Goal: Task Accomplishment & Management: Use online tool/utility

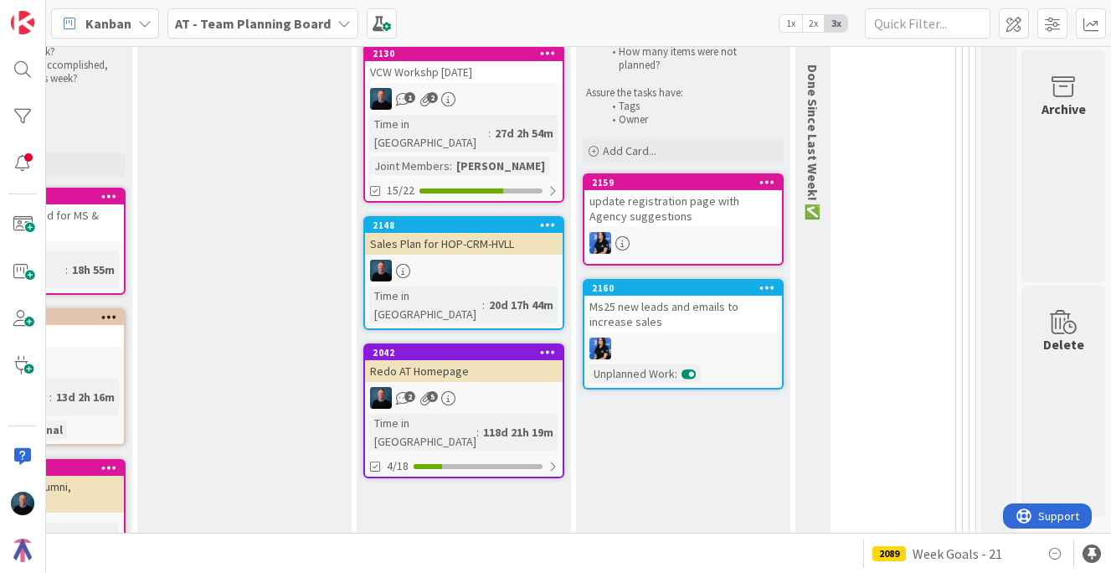
scroll to position [1033, 386]
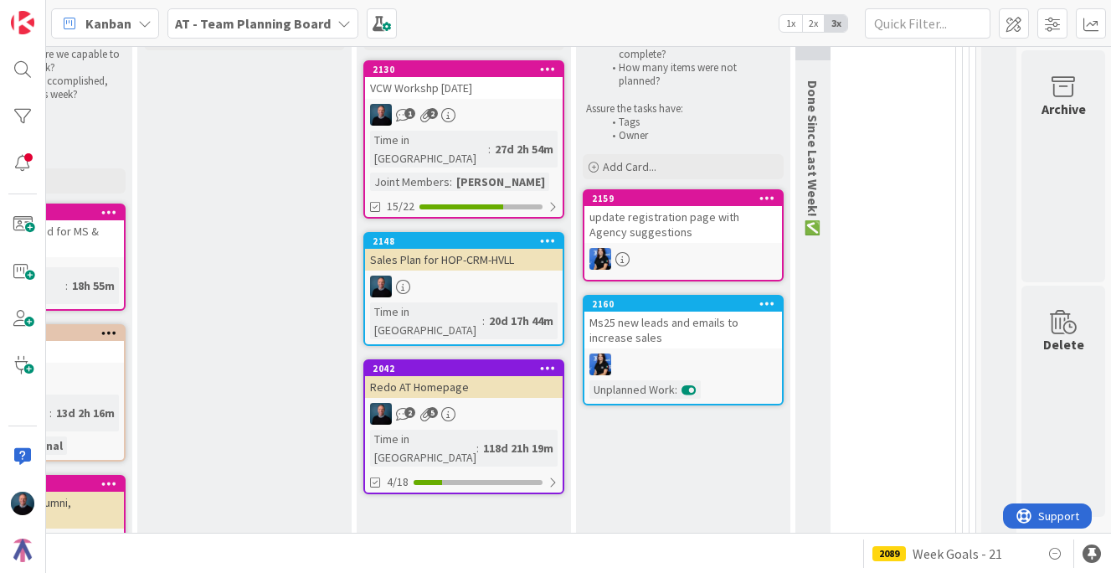
click at [474, 76] on div "2130" at bounding box center [464, 69] width 198 height 15
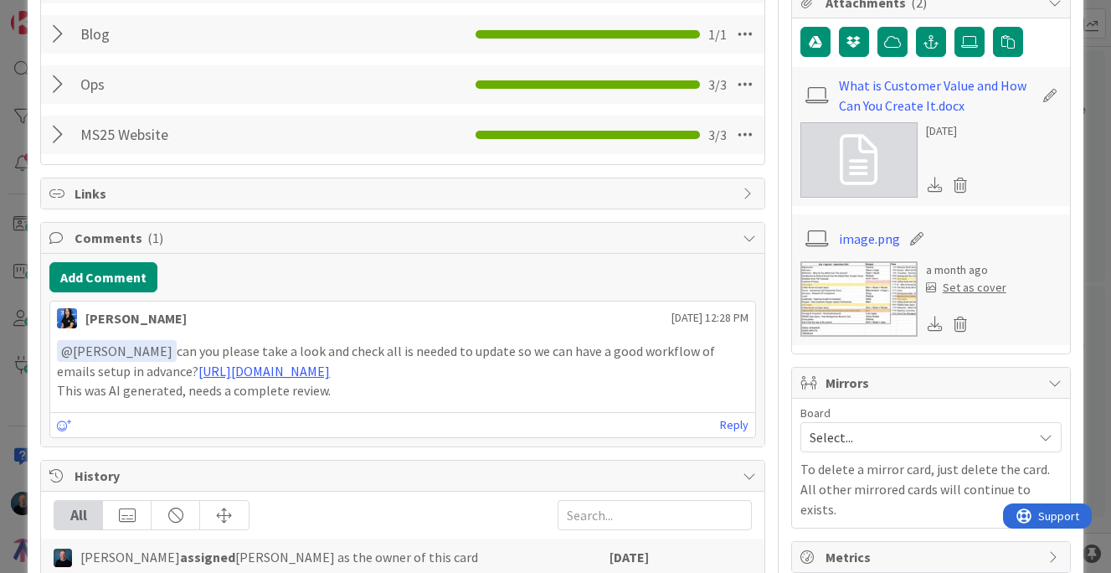
scroll to position [841, 0]
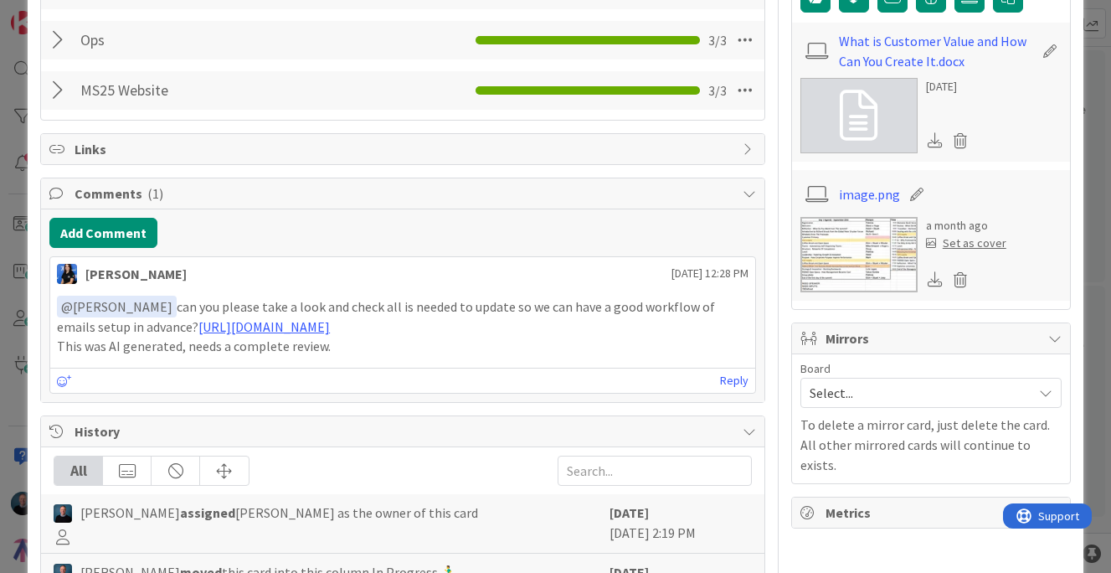
click at [303, 337] on p "﻿ @ Joey Spooner ﻿ can you please take a look and check all is needed to update…" at bounding box center [403, 316] width 692 height 41
click at [310, 327] on link "https://docs.google.com/document/d/1X1R2Ao8-o2acyA5pxI35k_TBp2EwwmHxyhH8S7fLglM…" at bounding box center [263, 326] width 131 height 17
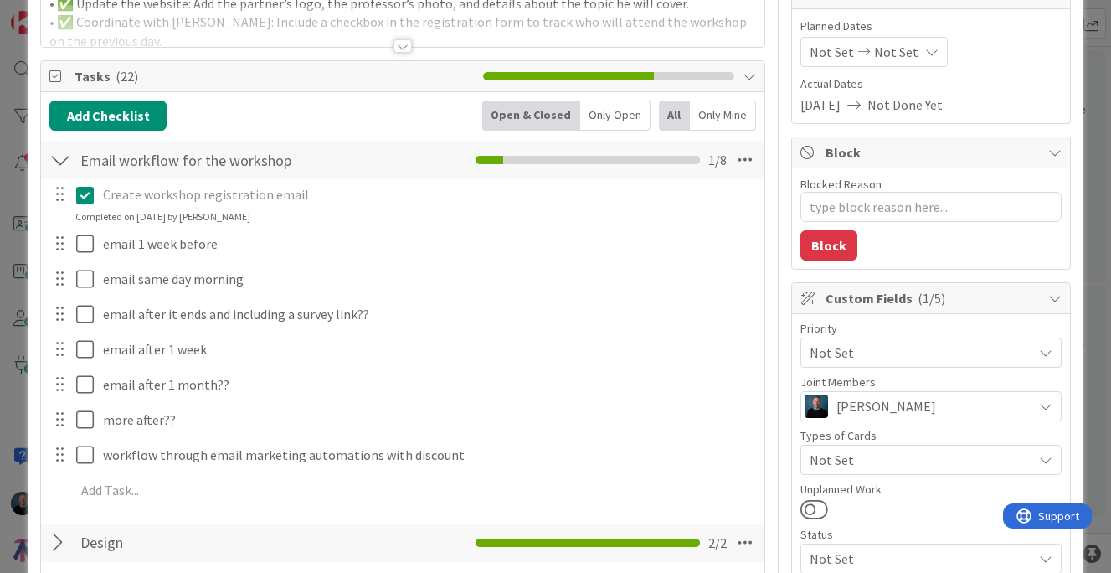
scroll to position [0, 0]
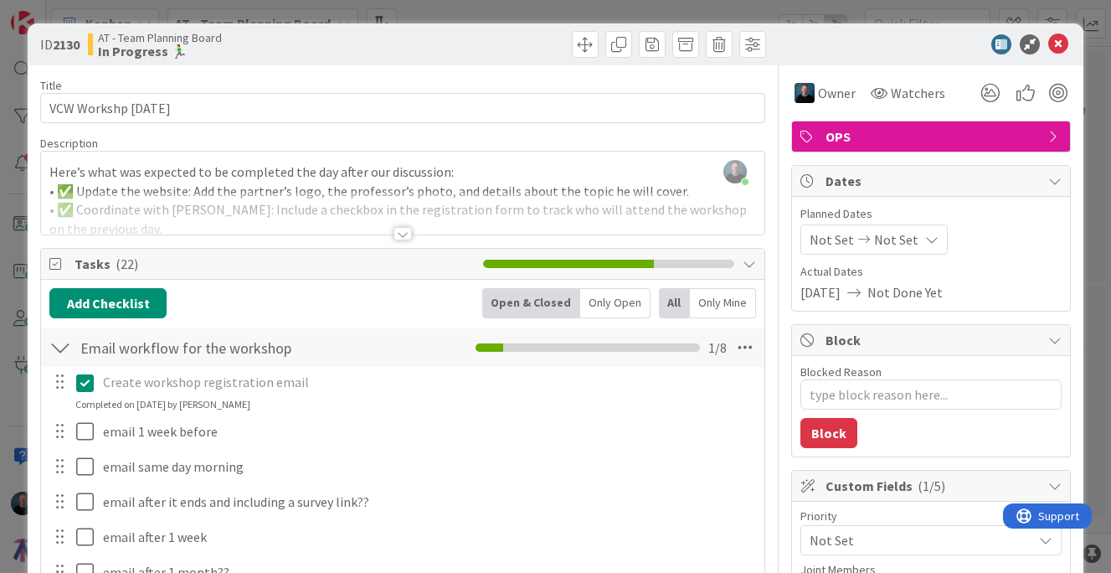
click at [1080, 125] on div "ID 2130 AT - Team Planning Board In Progress 🏃‍♂️ Title 21 / 128 VCW Workshp 22…" at bounding box center [555, 286] width 1111 height 573
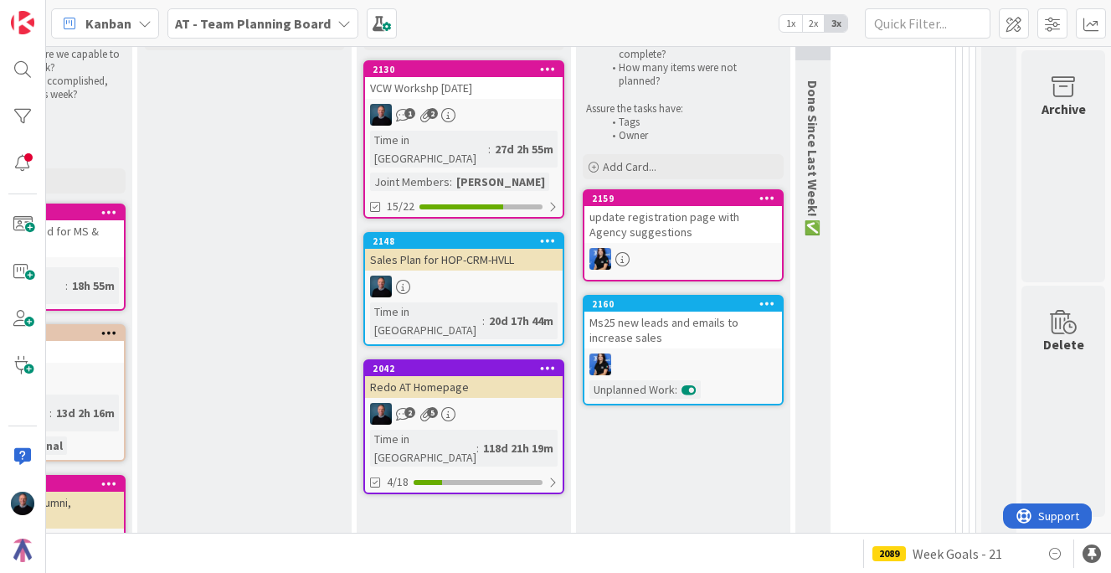
click at [463, 403] on div "2 5" at bounding box center [464, 414] width 198 height 22
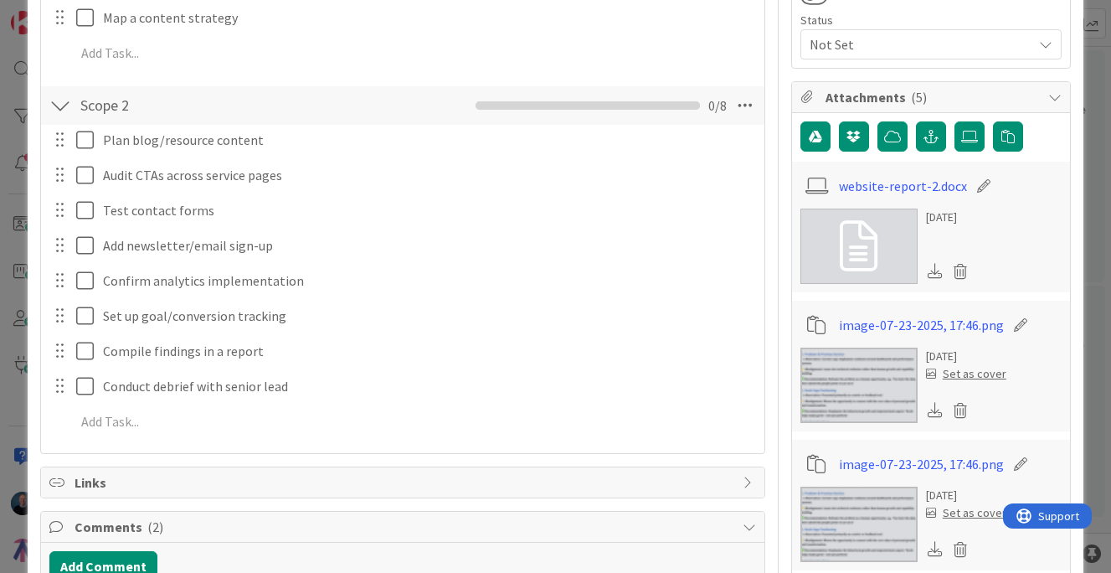
scroll to position [736, 0]
click at [17, 138] on div "ID 2042 AT - Team Planning Board In Progress 🏃‍♂️ Title 16 / 128 Redo AT Homepa…" at bounding box center [555, 286] width 1111 height 573
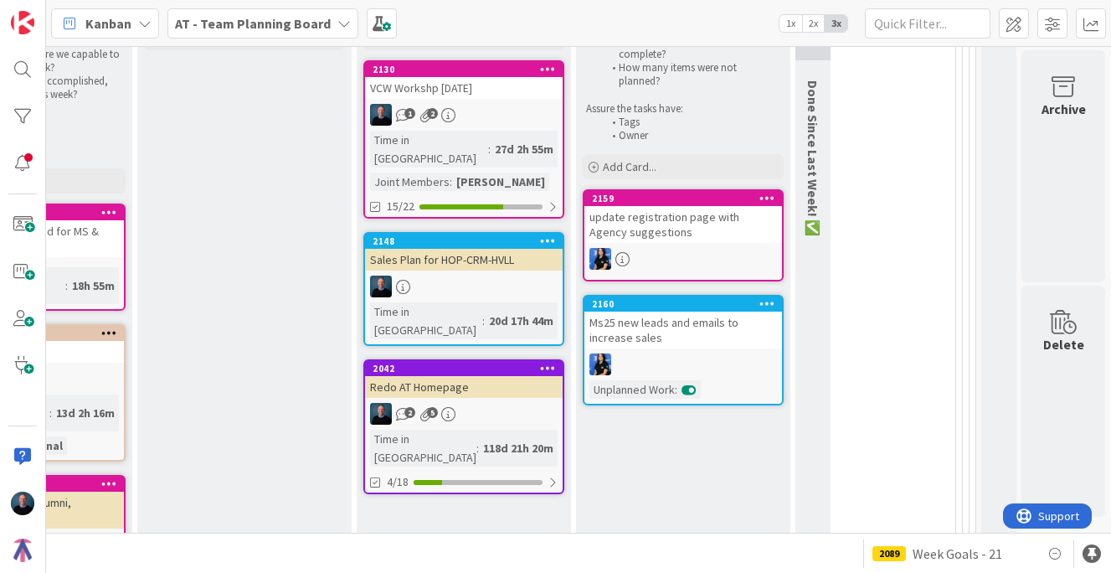
click at [417, 251] on div "Sales Plan for HOP-CRM-HVLL" at bounding box center [464, 260] width 198 height 22
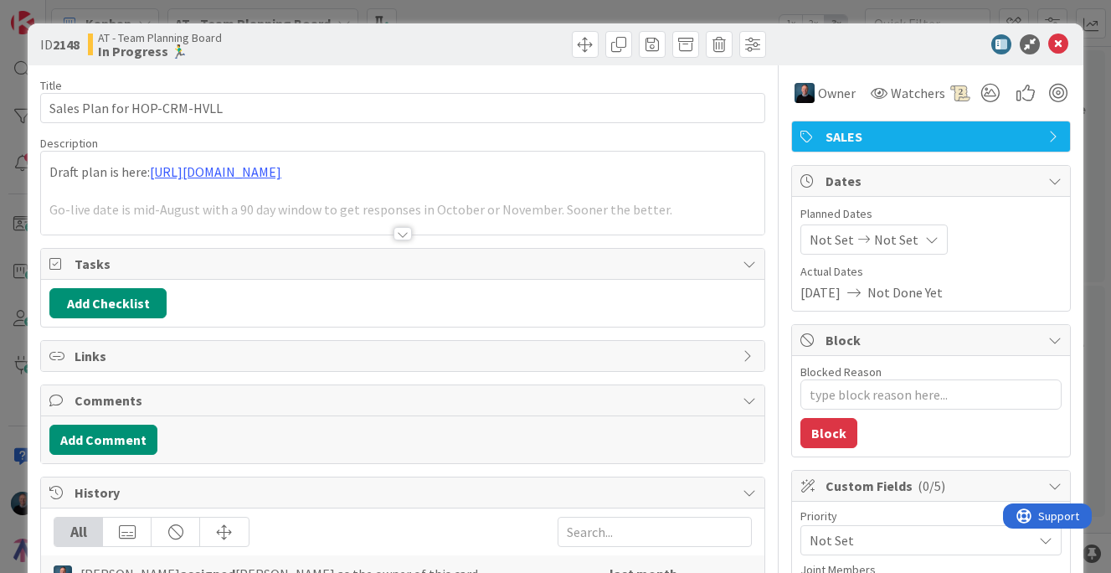
type textarea "x"
